Goal: Find specific fact: Find specific fact

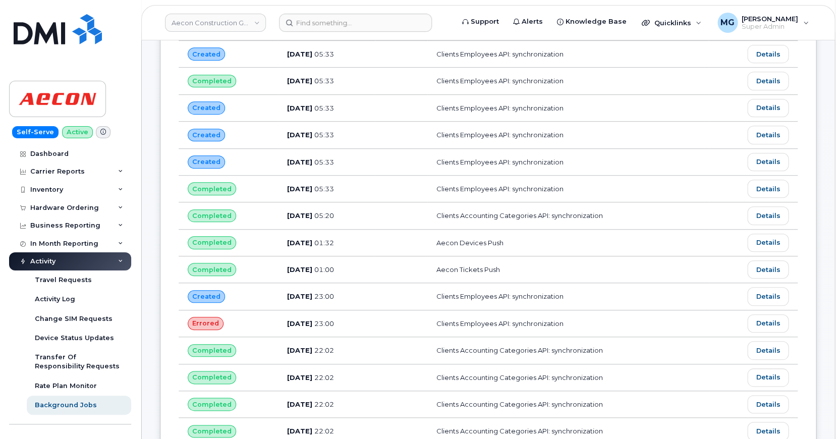
scroll to position [2750, 0]
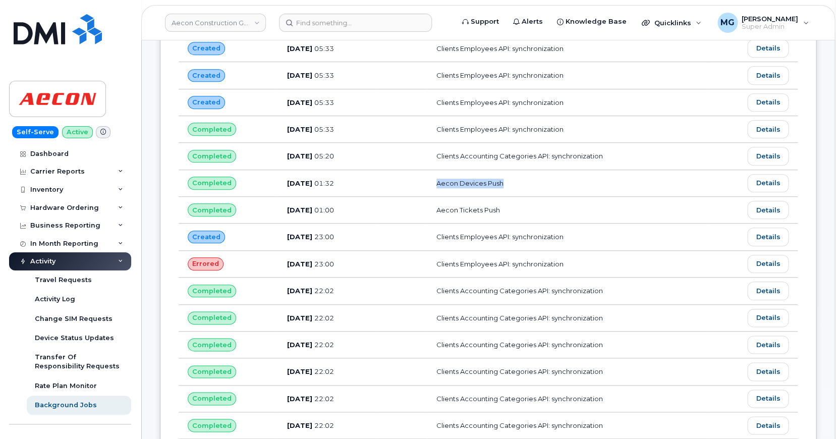
drag, startPoint x: 518, startPoint y: 135, endPoint x: 451, endPoint y: 137, distance: 67.7
click at [451, 170] on td "Aecon Devices Push" at bounding box center [569, 183] width 282 height 27
copy td "Aecon Devices Push"
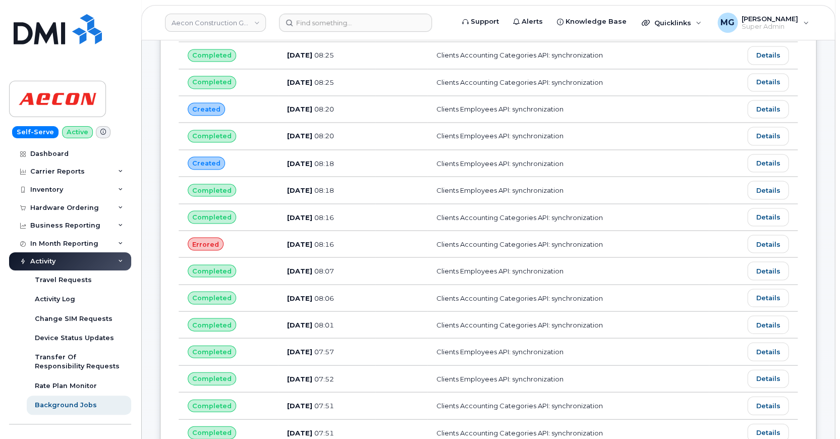
scroll to position [1736, 0]
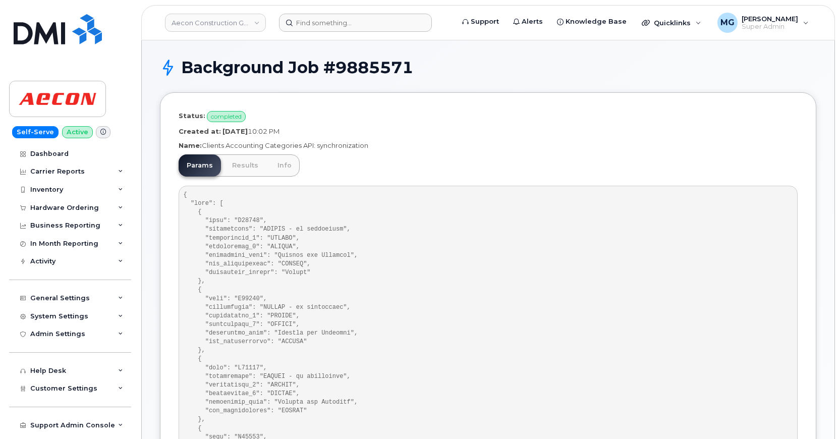
scroll to position [2, 0]
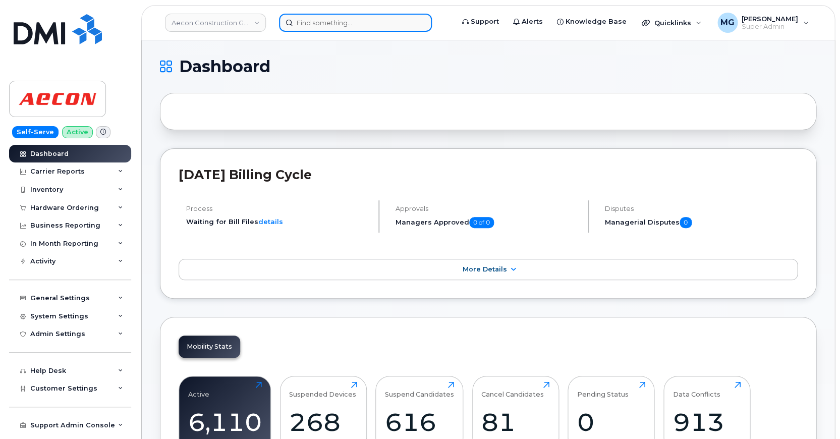
click at [303, 22] on input at bounding box center [355, 23] width 153 height 18
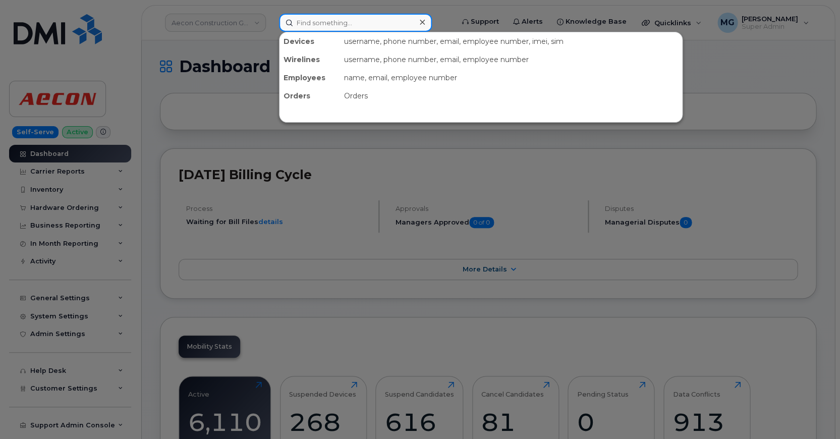
paste input "2266683177"
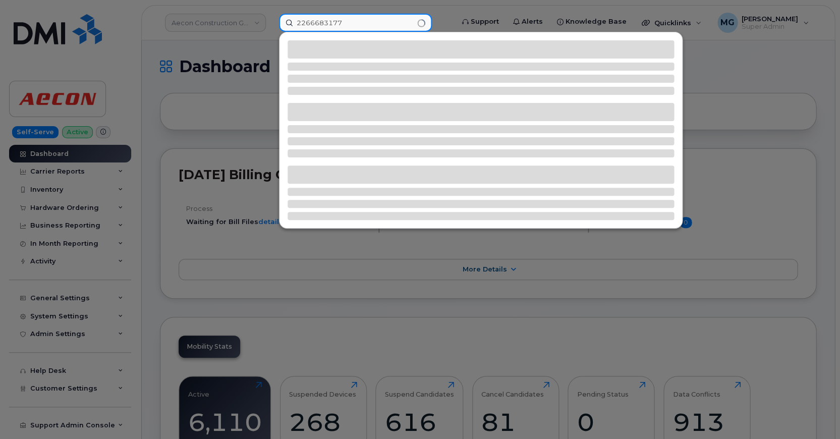
type input "2266683177"
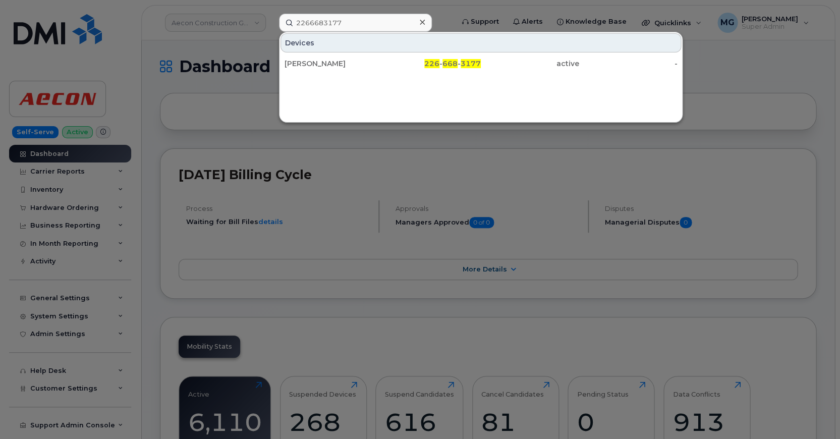
drag, startPoint x: 307, startPoint y: 61, endPoint x: 247, endPoint y: 50, distance: 60.4
click at [307, 61] on div "[PERSON_NAME]" at bounding box center [334, 64] width 98 height 10
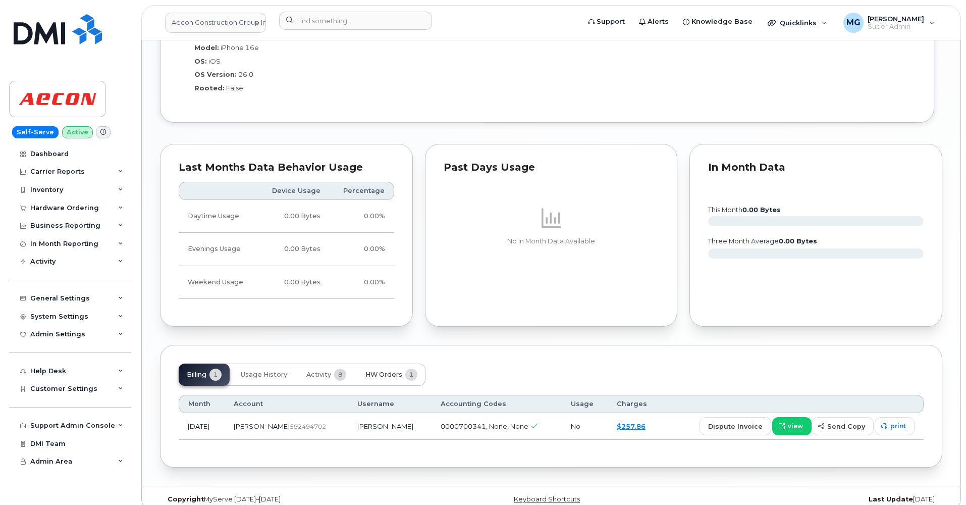
scroll to position [907, 0]
click at [325, 371] on span "Activity" at bounding box center [318, 375] width 25 height 8
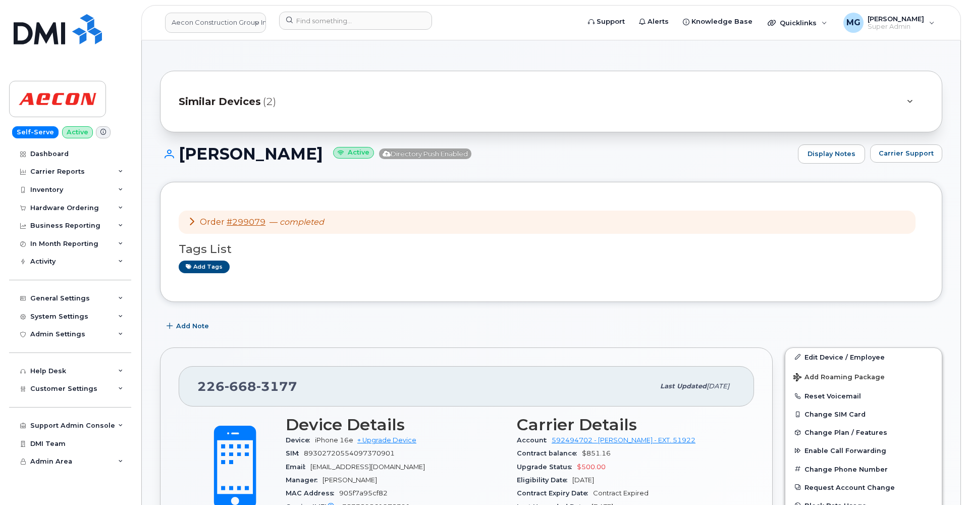
scroll to position [0, 0]
drag, startPoint x: 300, startPoint y: 380, endPoint x: 145, endPoint y: 367, distance: 156.0
copy span "226 668 3177"
drag, startPoint x: 32, startPoint y: 345, endPoint x: 304, endPoint y: 381, distance: 274.4
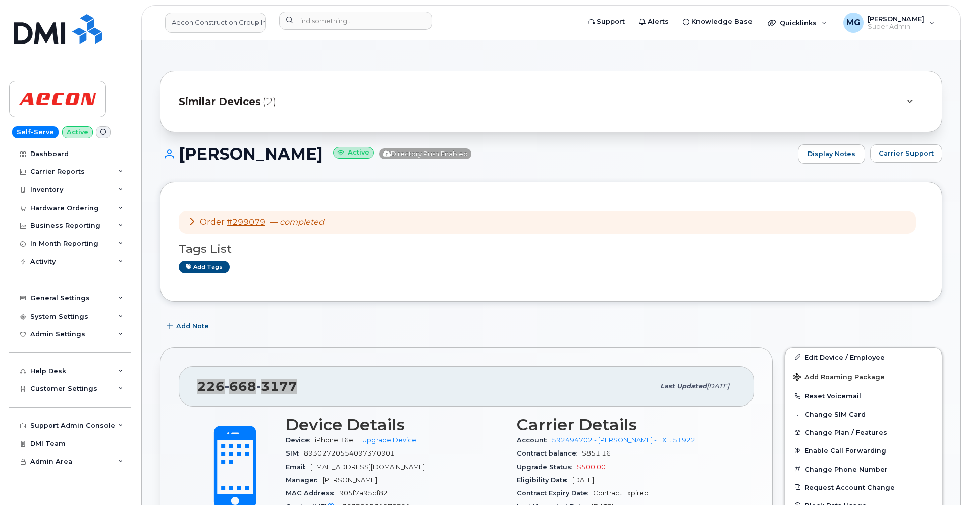
click at [304, 381] on div "226 668 3177" at bounding box center [425, 386] width 457 height 21
